Goal: Task Accomplishment & Management: Manage account settings

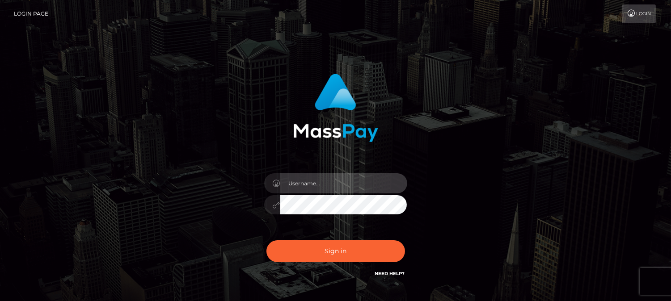
type input "[DOMAIN_NAME]"
click at [607, 213] on div "fr.es Sign in" at bounding box center [335, 181] width 671 height 362
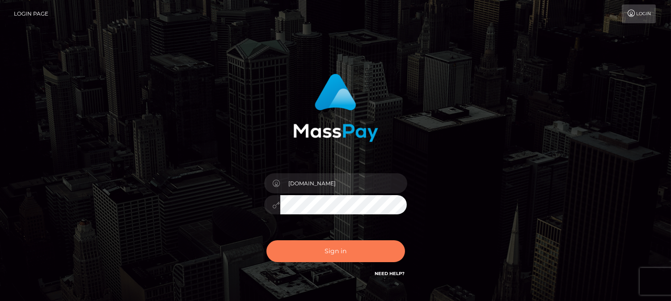
click at [377, 250] on button "Sign in" at bounding box center [336, 252] width 139 height 22
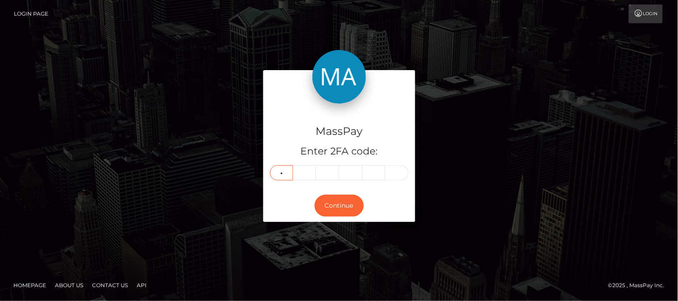
type input "9"
type input "4"
type input "1"
type input "7"
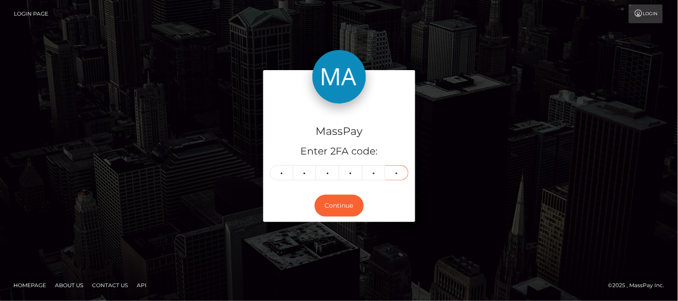
type input "6"
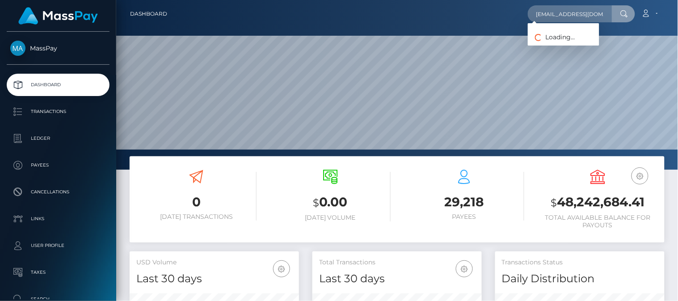
scroll to position [158, 170]
type input "neha.live01@gmail.com"
